Goal: Task Accomplishment & Management: Manage account settings

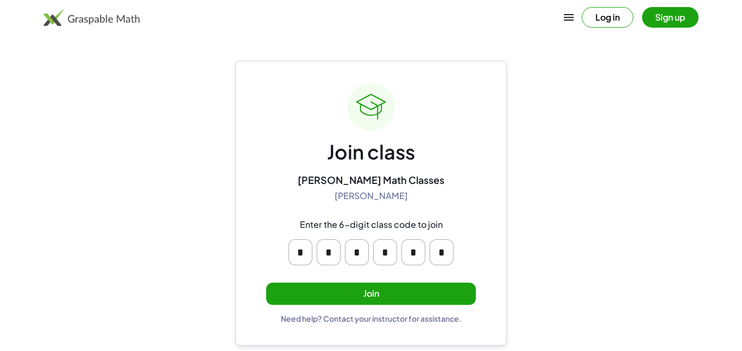
click at [334, 292] on button "Join" at bounding box center [371, 294] width 210 height 22
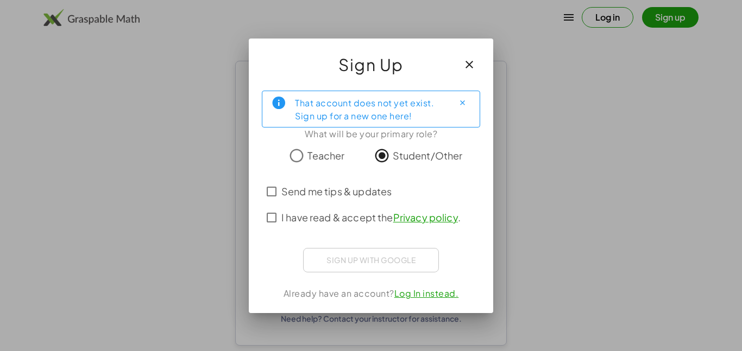
click at [310, 222] on span "I have read & accept the Privacy policy ." at bounding box center [370, 217] width 179 height 15
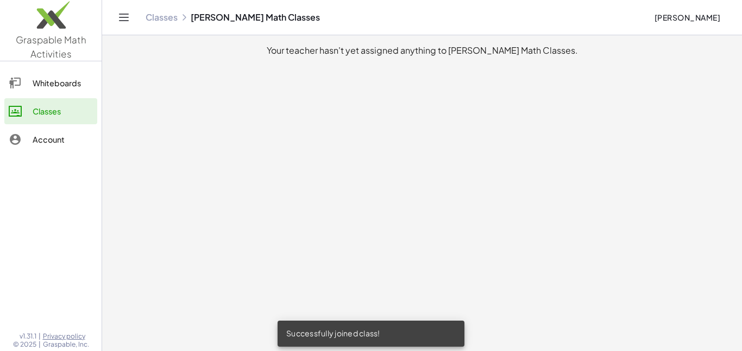
click at [42, 87] on div "Whiteboards" at bounding box center [63, 83] width 60 height 13
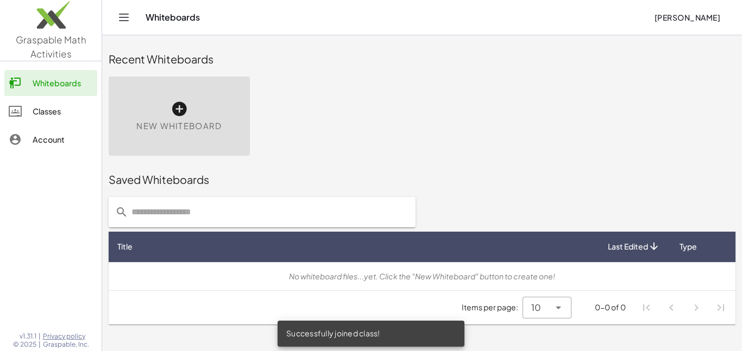
click at [42, 105] on div "Classes" at bounding box center [63, 111] width 60 height 13
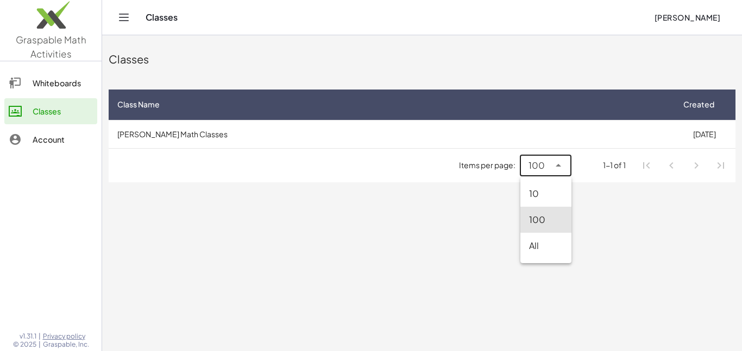
click at [541, 165] on span "100" at bounding box center [536, 165] width 16 height 13
click at [362, 244] on main "Classes Class Name Created [PERSON_NAME] Math Classes [DATE] Items per page: 10…" at bounding box center [422, 175] width 640 height 351
